Goal: Information Seeking & Learning: Learn about a topic

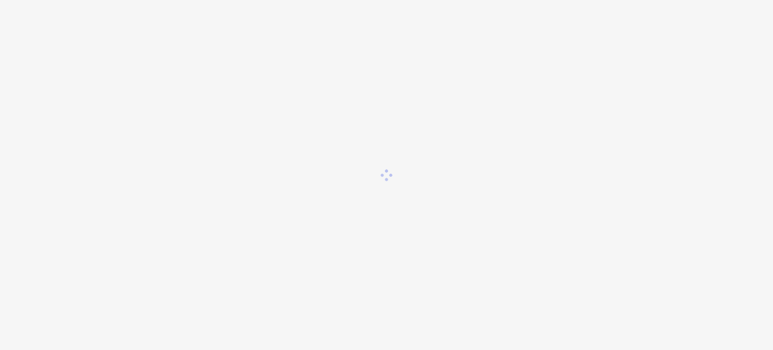
click at [521, 62] on div at bounding box center [386, 175] width 773 height 350
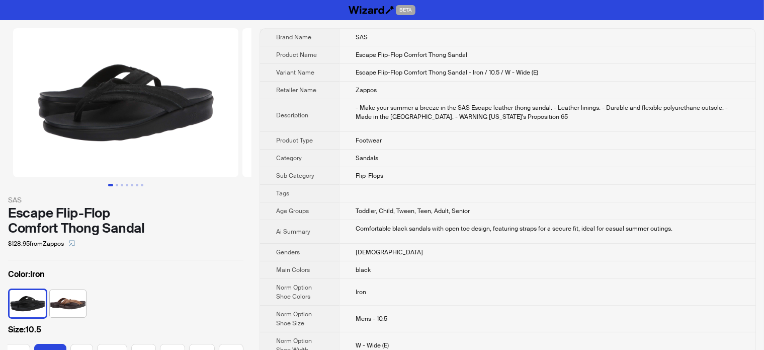
scroll to position [0, 120]
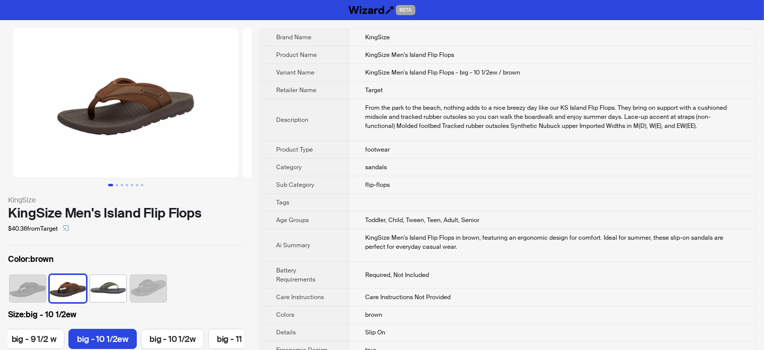
scroll to position [0, 121]
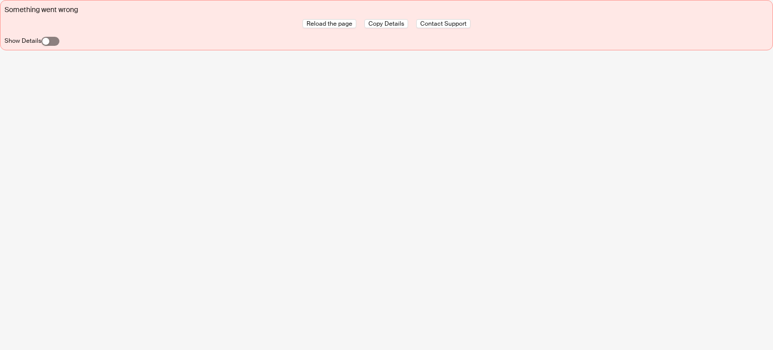
click at [50, 38] on span "button" at bounding box center [50, 41] width 18 height 9
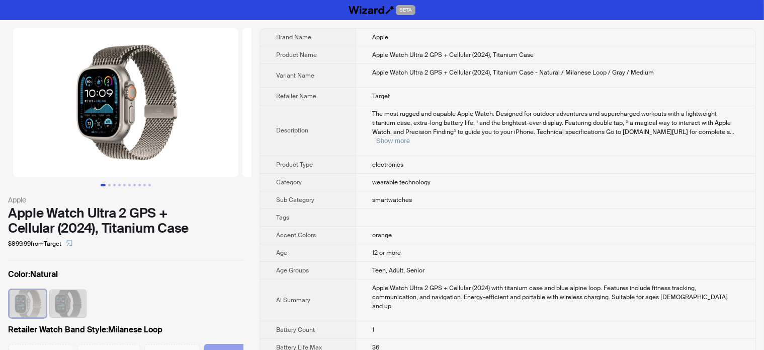
scroll to position [0, 26]
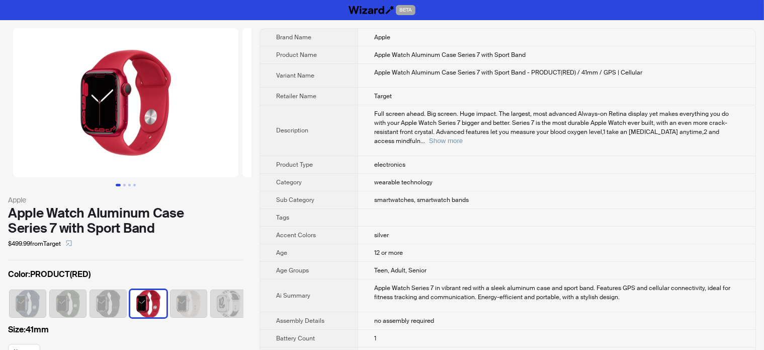
scroll to position [0, 6]
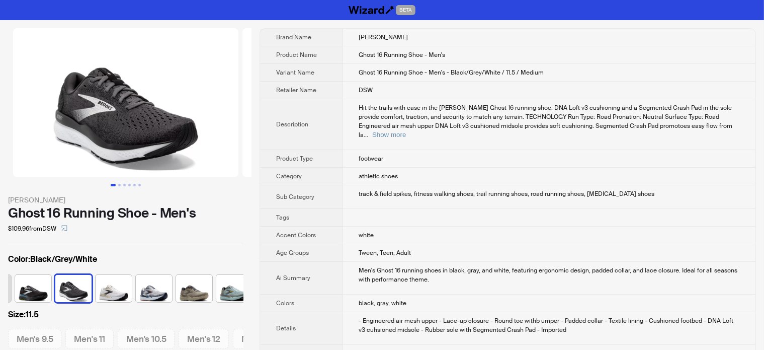
scroll to position [0, 87]
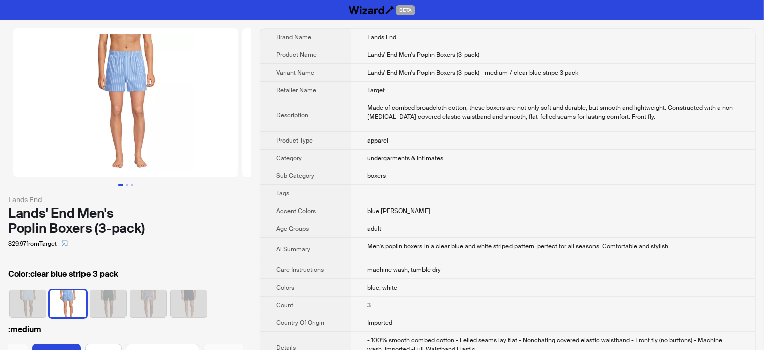
scroll to position [0, 52]
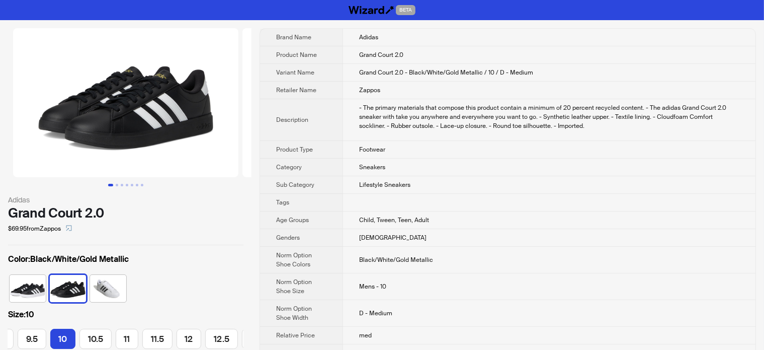
scroll to position [0, 365]
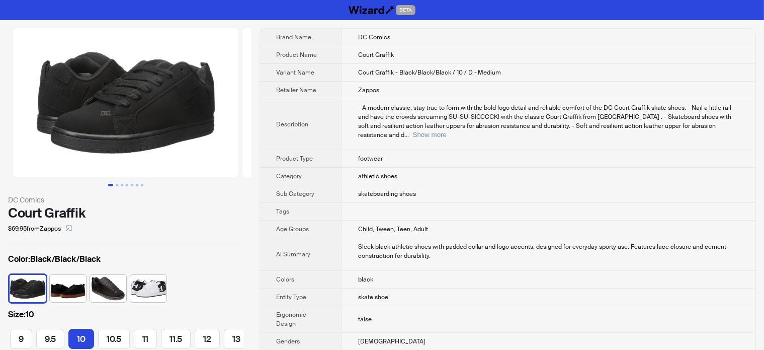
scroll to position [0, 216]
